Goal: Navigation & Orientation: Find specific page/section

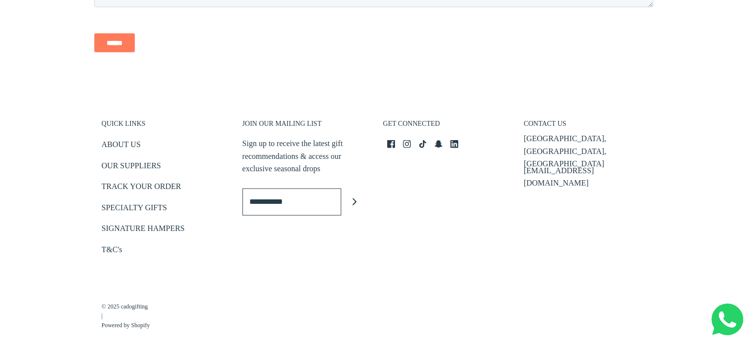
scroll to position [2320, 0]
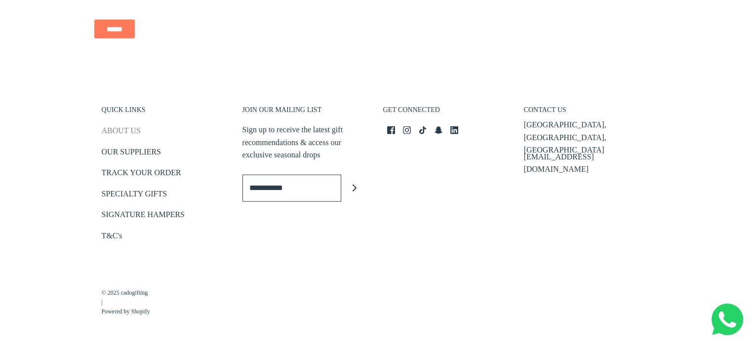
click at [129, 130] on link "ABOUT US" at bounding box center [121, 132] width 39 height 16
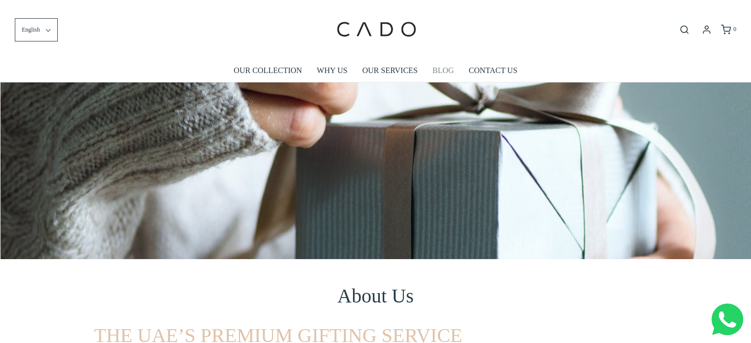
click at [438, 67] on link "BLOG" at bounding box center [443, 70] width 22 height 23
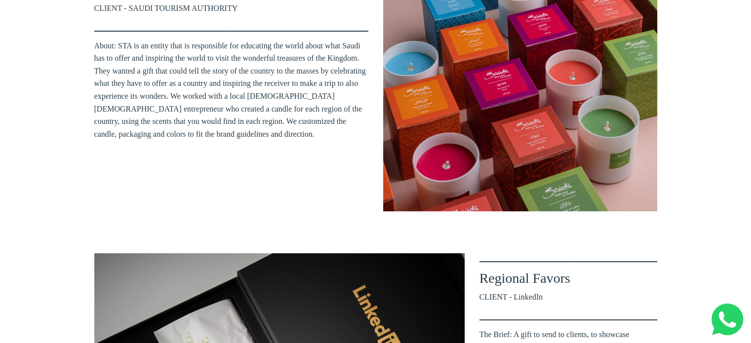
scroll to position [444, 0]
